Goal: Information Seeking & Learning: Check status

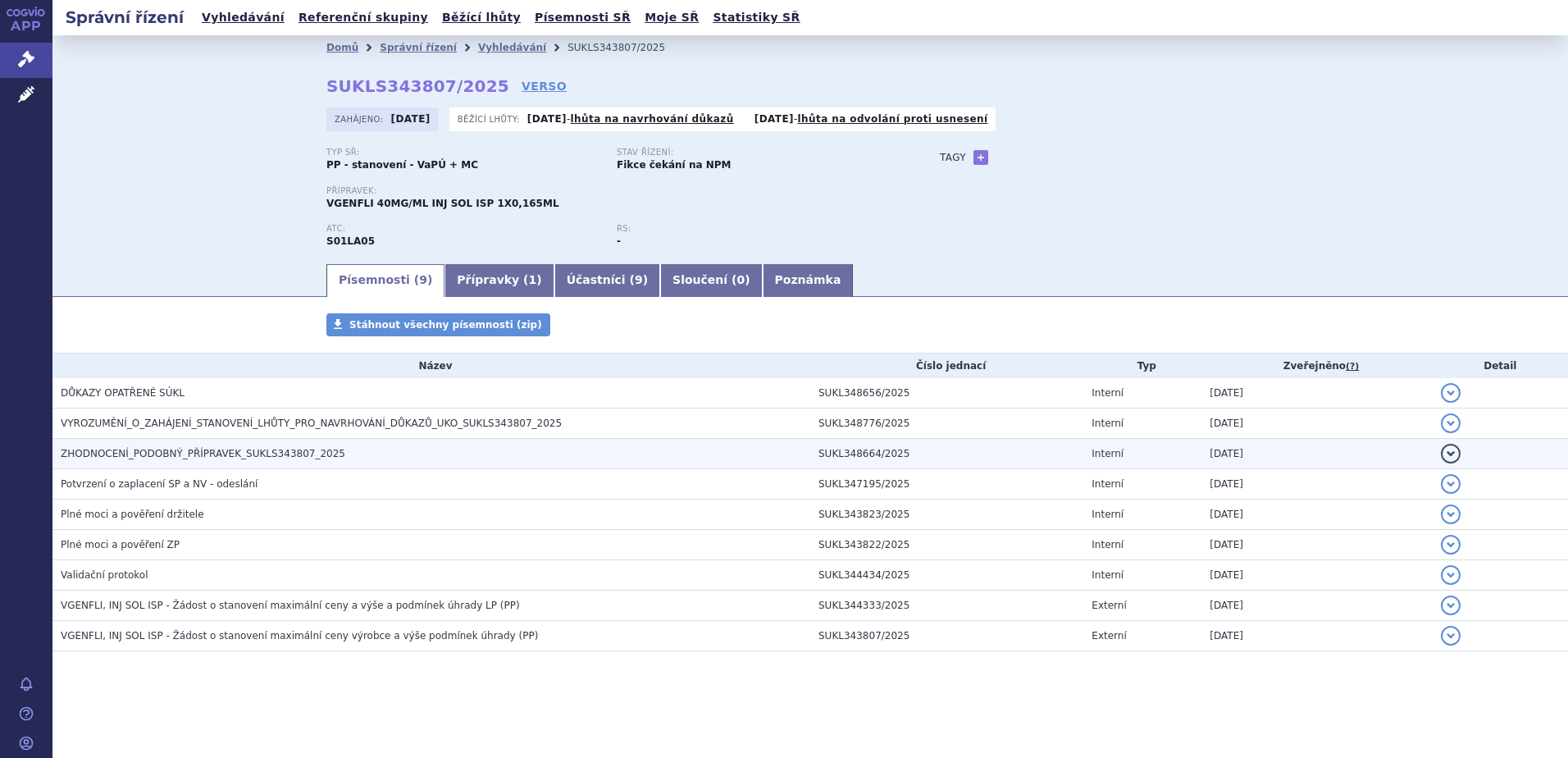
click at [246, 454] on span "ZHODNOCENÍ_PODOBNÝ_PŘÍPRAVEK_SUKLS343807_2025" at bounding box center [202, 454] width 284 height 12
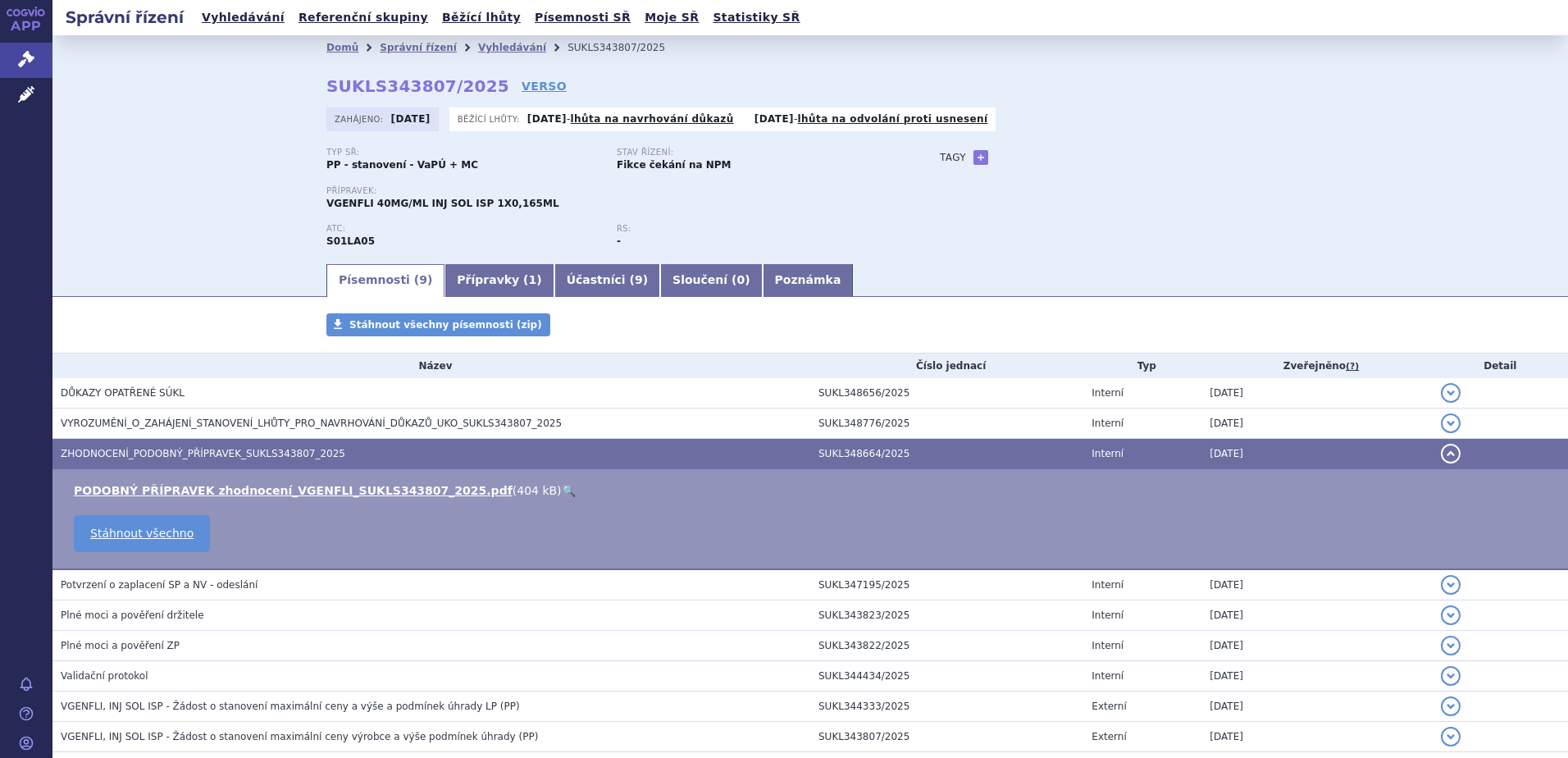
click at [562, 487] on link "🔍" at bounding box center [569, 490] width 14 height 13
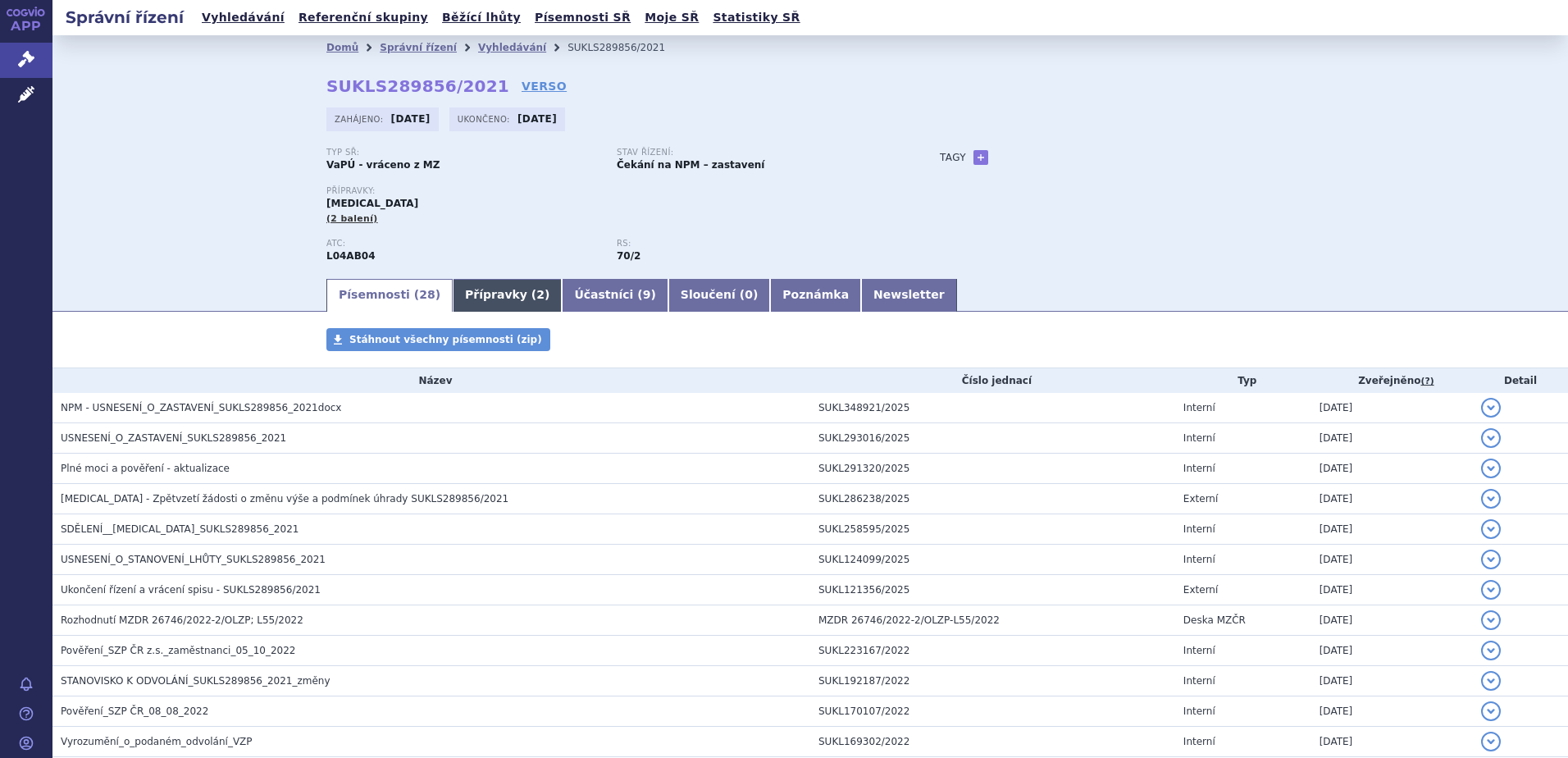
click at [484, 293] on link "Přípravky ( 2 )" at bounding box center [508, 294] width 109 height 33
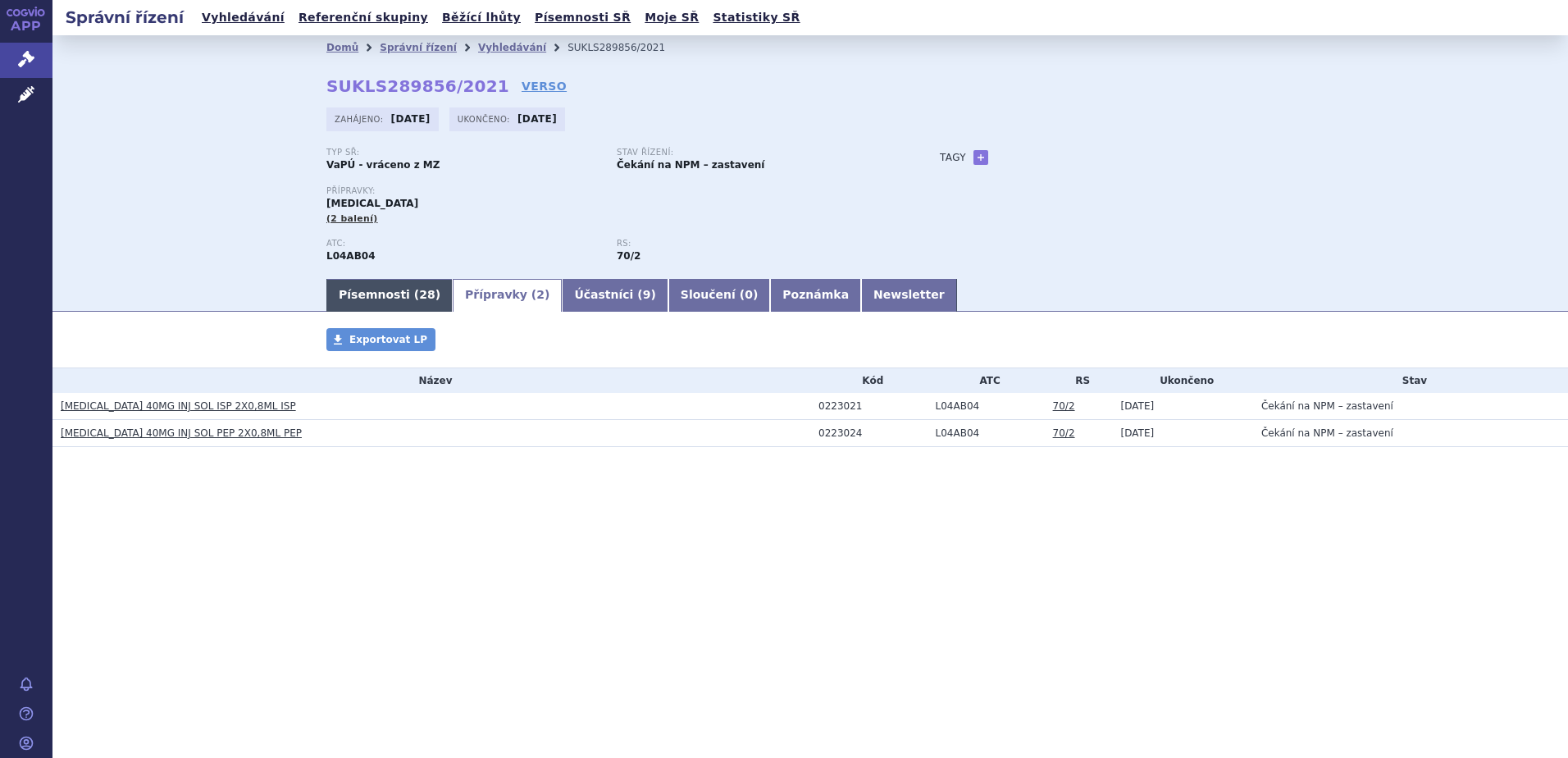
click at [379, 294] on link "Písemnosti ( 28 )" at bounding box center [390, 294] width 126 height 33
